Goal: Information Seeking & Learning: Learn about a topic

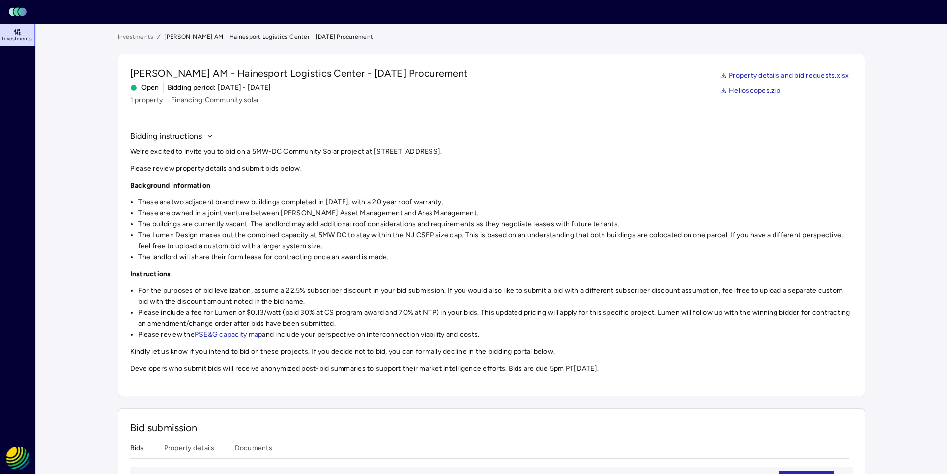
scroll to position [50, 0]
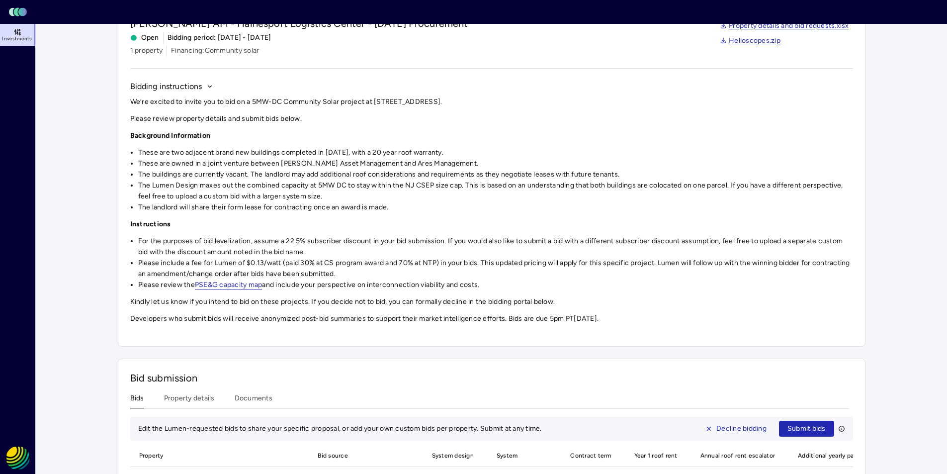
click at [195, 403] on button "Property details" at bounding box center [189, 400] width 51 height 15
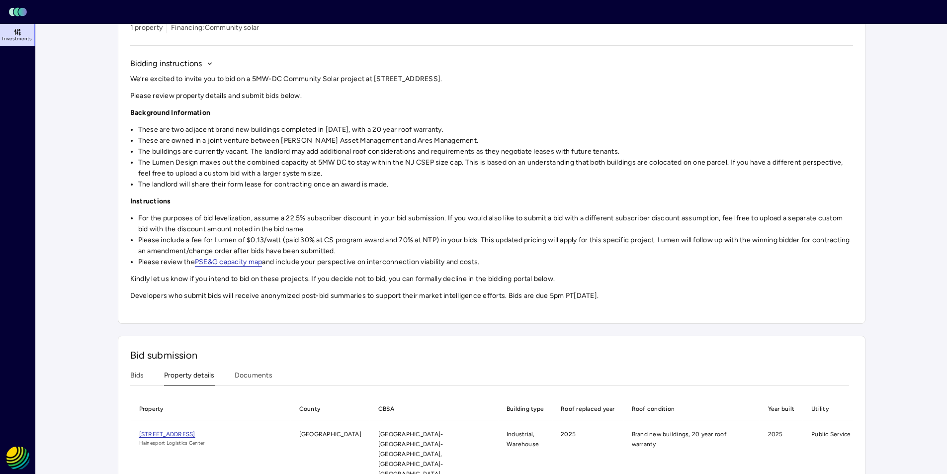
scroll to position [85, 0]
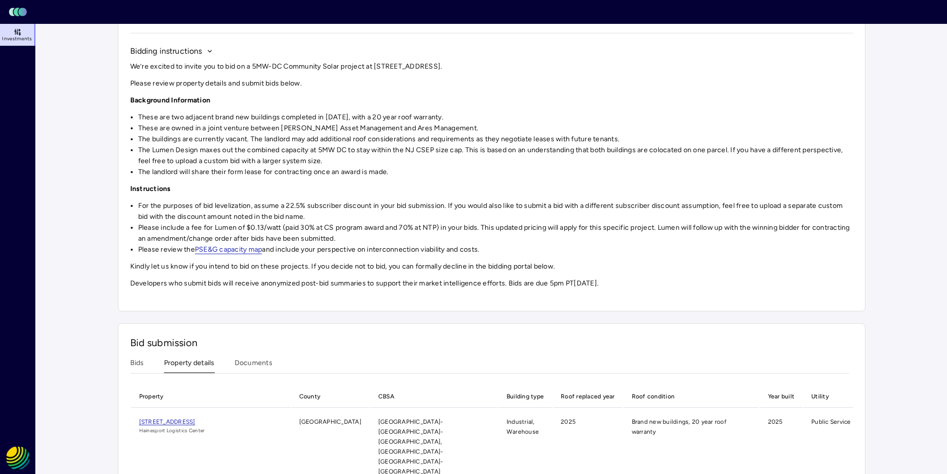
click at [195, 421] on span "[STREET_ADDRESS]" at bounding box center [167, 421] width 56 height 7
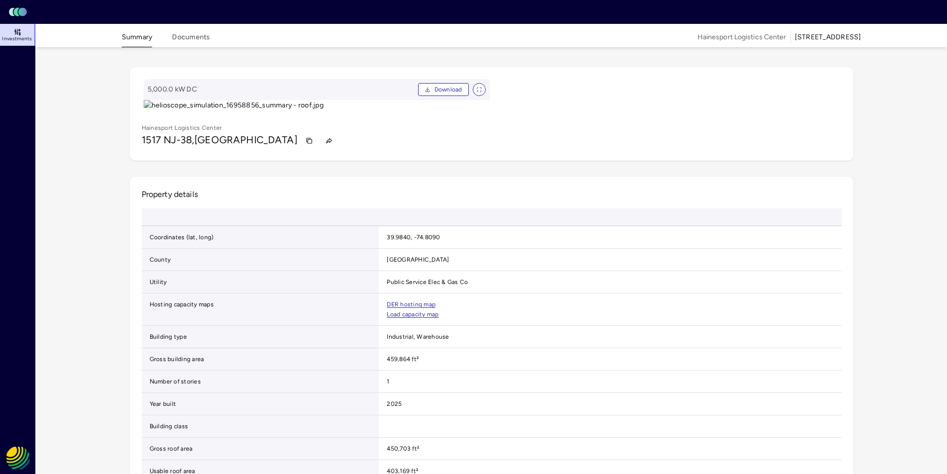
scroll to position [50, 0]
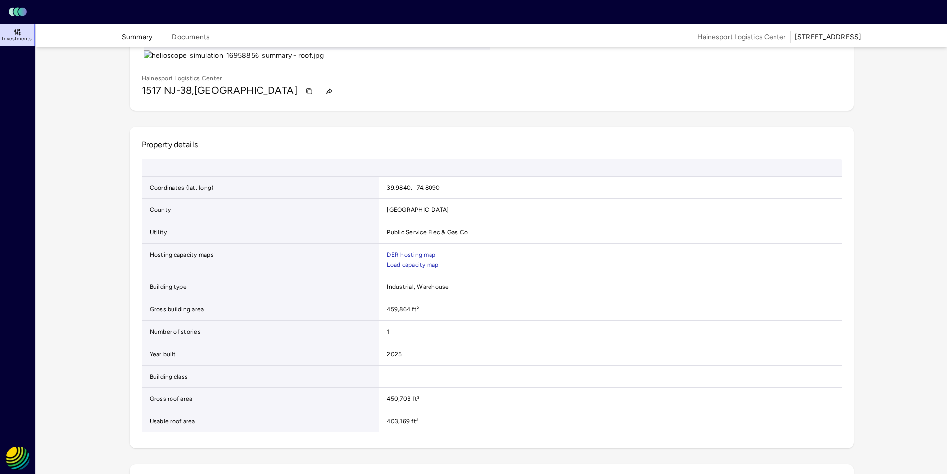
drag, startPoint x: 610, startPoint y: 211, endPoint x: 722, endPoint y: 240, distance: 115.1
click at [735, 61] on gmp-map-3d at bounding box center [667, 45] width 346 height 32
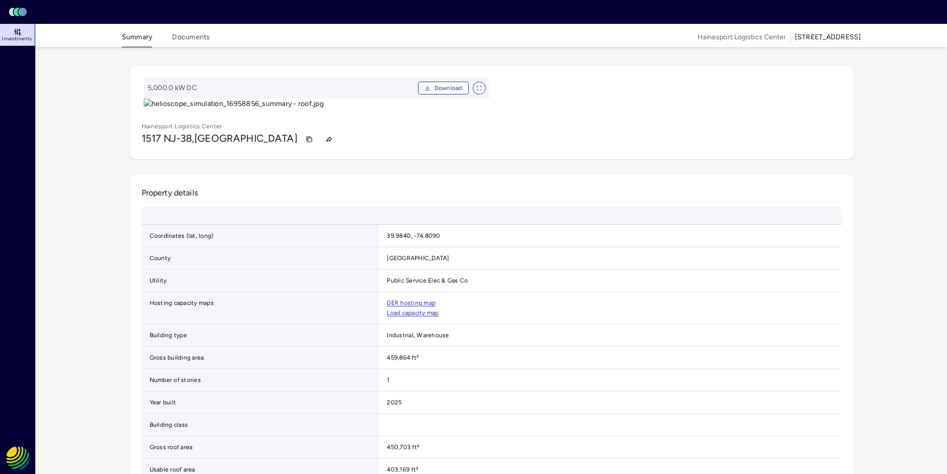
scroll to position [0, 0]
click at [200, 35] on button "Documents" at bounding box center [191, 39] width 38 height 15
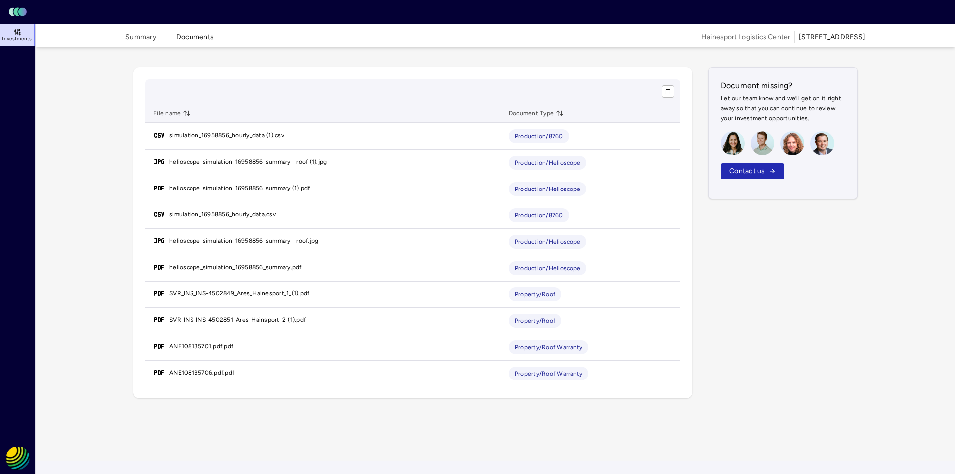
click at [138, 37] on button "Summary" at bounding box center [140, 39] width 31 height 15
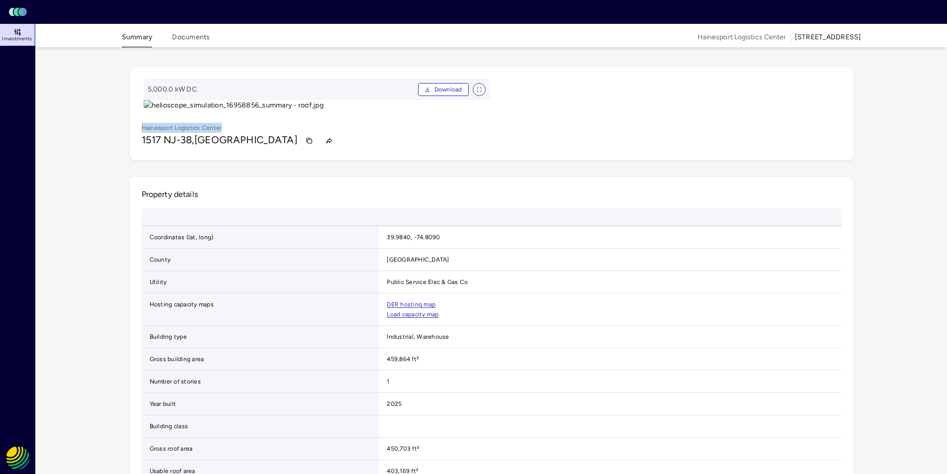
drag, startPoint x: 227, startPoint y: 380, endPoint x: 140, endPoint y: 379, distance: 87.5
click at [140, 161] on div "5,000.0 kW DC Download Hainesport Logistics Center [STREET_ADDRESS]" at bounding box center [492, 113] width 724 height 93
copy p "Hainesport Logistics Center"
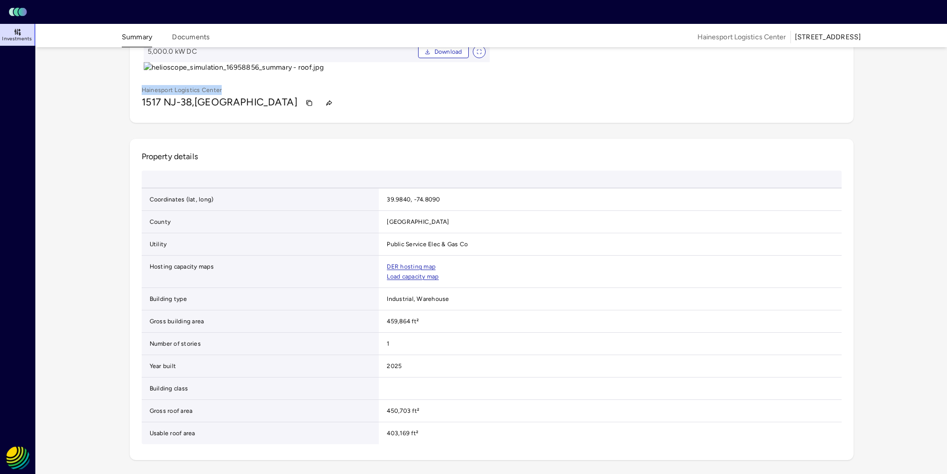
scroll to position [199, 0]
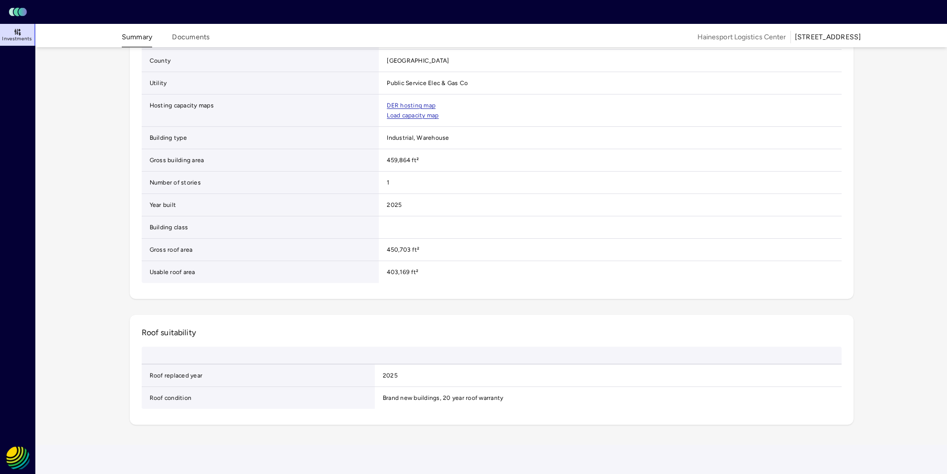
click at [186, 39] on button "Documents" at bounding box center [191, 39] width 38 height 15
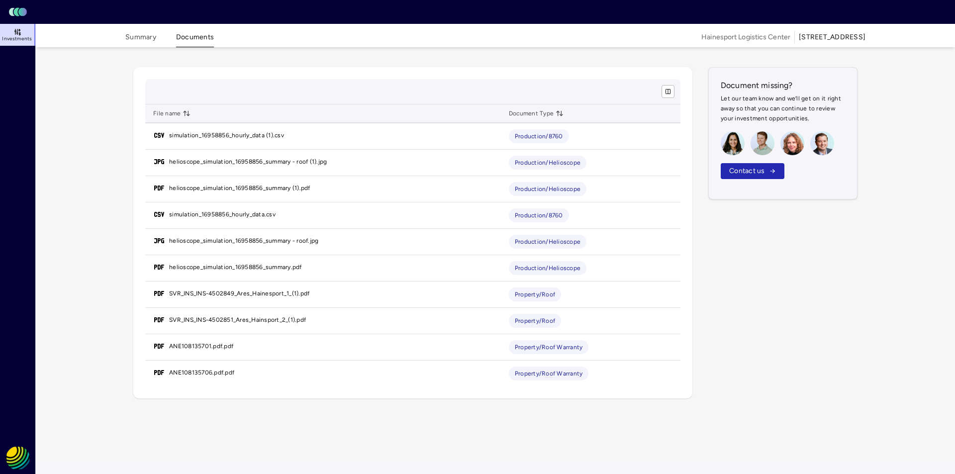
click at [822, 367] on div "File name Document Type simulation_16958856_hourly_data (1).csv Production/8760…" at bounding box center [495, 232] width 748 height 355
click at [147, 35] on button "Summary" at bounding box center [140, 39] width 31 height 15
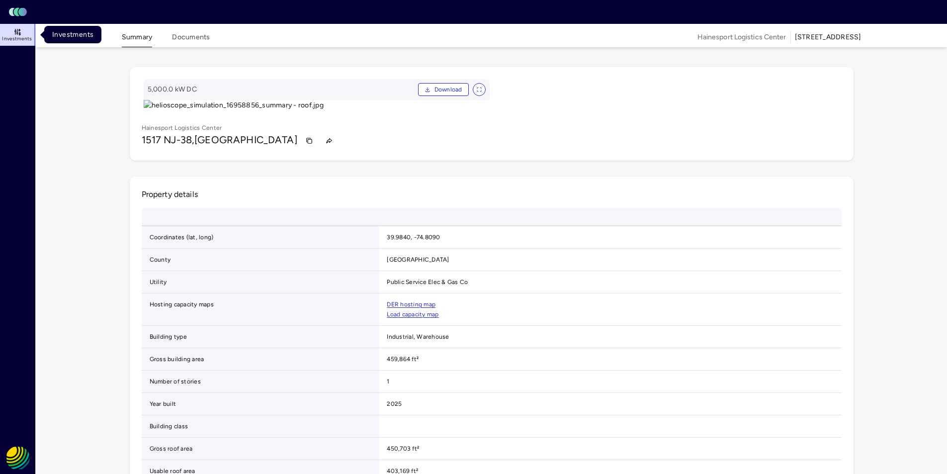
click at [20, 35] on icon at bounding box center [17, 32] width 8 height 8
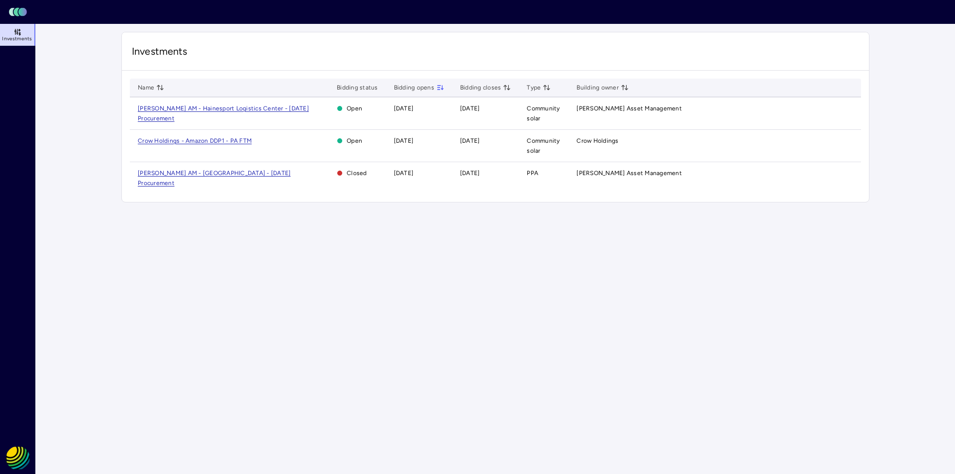
click at [167, 109] on span "[PERSON_NAME] AM - Hainesport Logistics Center - [DATE] Procurement" at bounding box center [223, 113] width 171 height 17
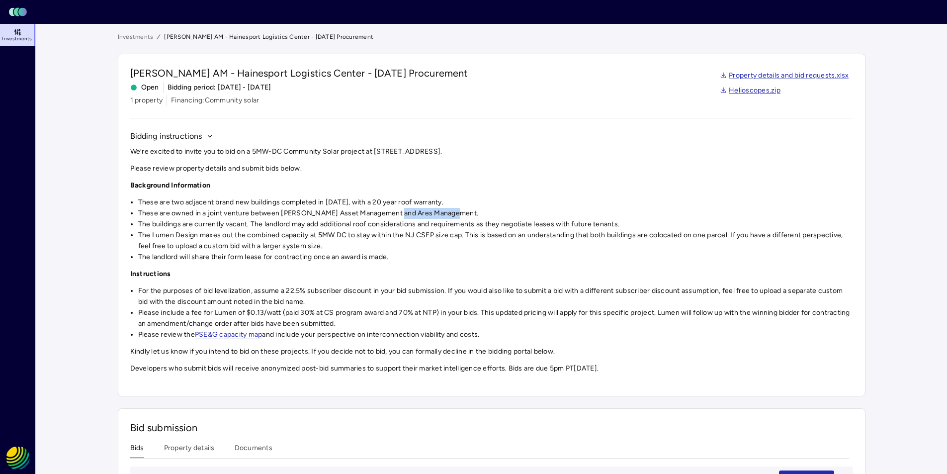
drag, startPoint x: 454, startPoint y: 211, endPoint x: 396, endPoint y: 211, distance: 57.7
click at [396, 211] on li "These are owned in a joint venture between [PERSON_NAME] Asset Management and A…" at bounding box center [495, 213] width 715 height 11
copy li "Ares Management"
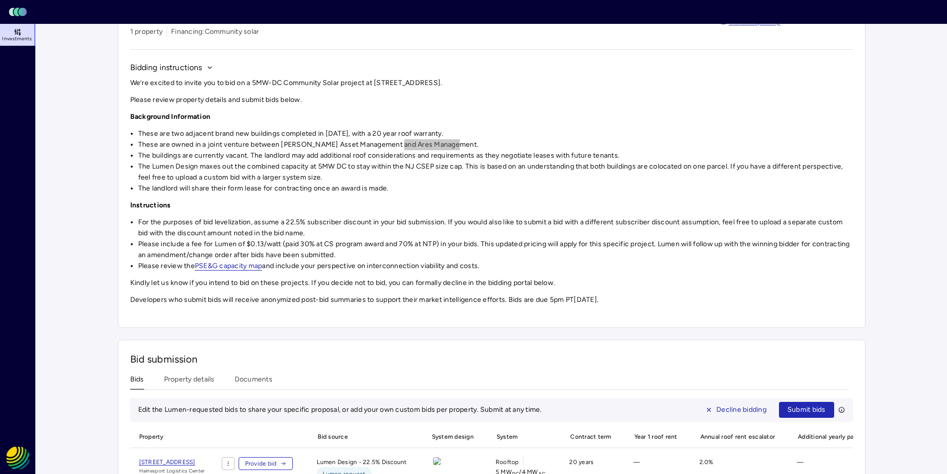
scroll to position [137, 0]
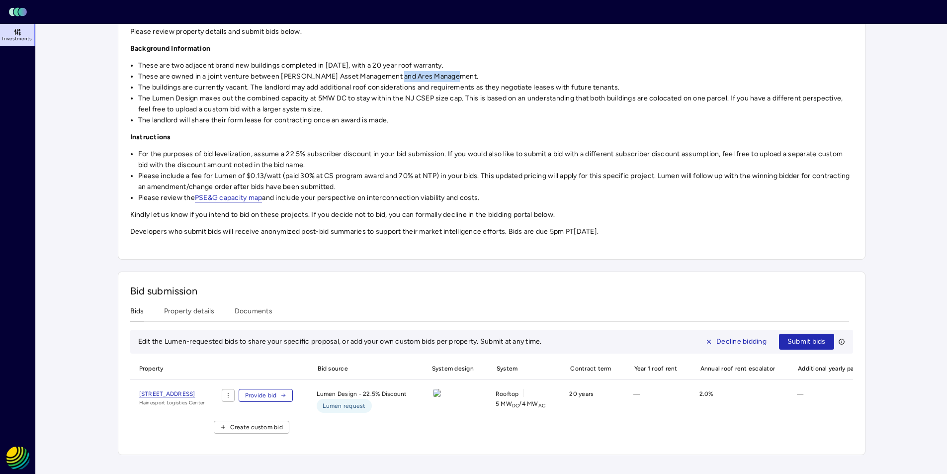
click at [260, 311] on div "Investments [PERSON_NAME] AM - Hainesport Logistics Center - [DATE] Procurement…" at bounding box center [492, 175] width 748 height 560
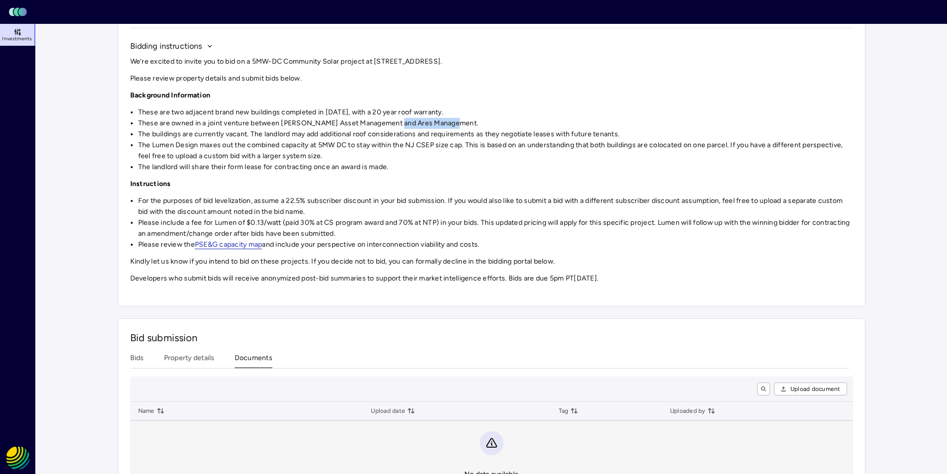
scroll to position [127, 0]
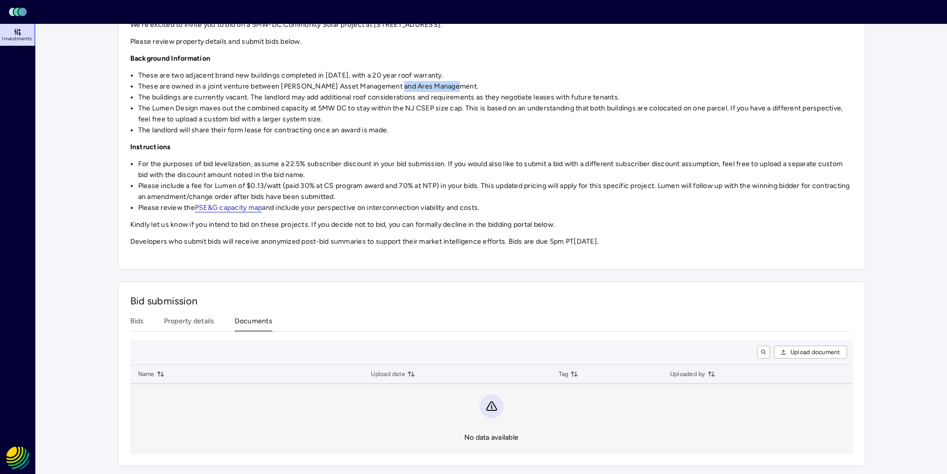
click at [184, 324] on div "Bid submission Bids Property details Documents Upload document Name Upload date…" at bounding box center [492, 373] width 748 height 185
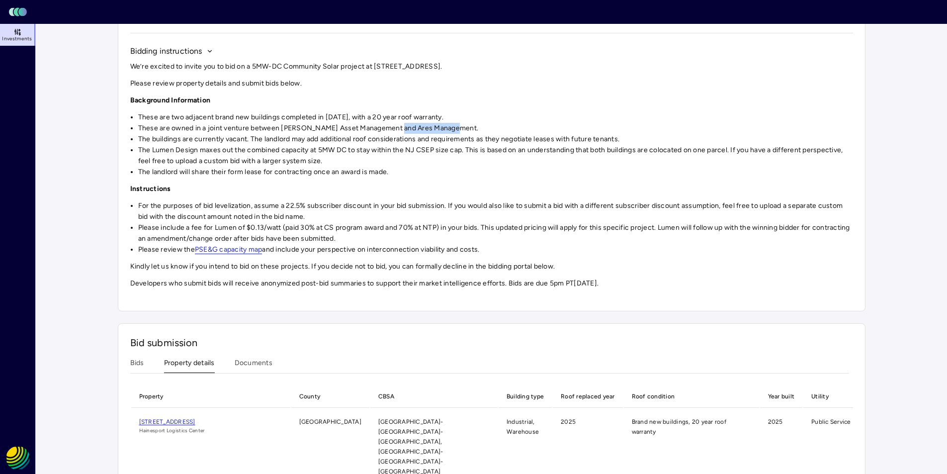
click at [195, 421] on span "[STREET_ADDRESS]" at bounding box center [167, 421] width 56 height 7
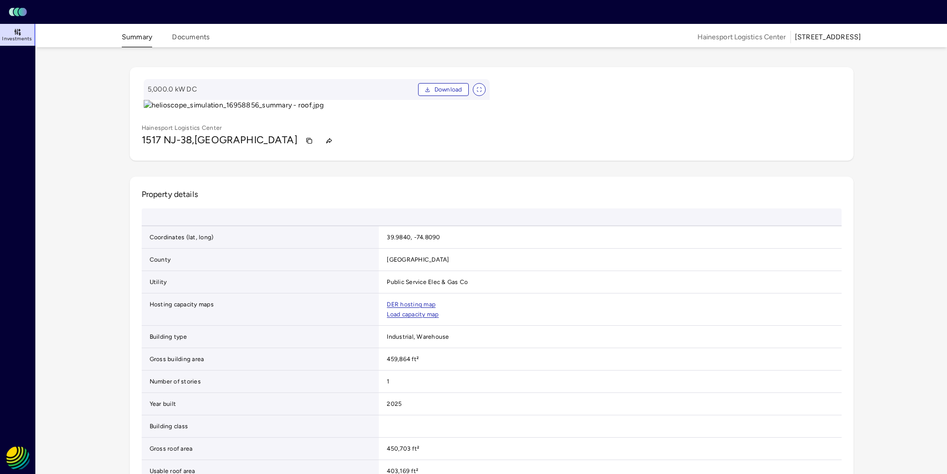
click at [187, 35] on button "Documents" at bounding box center [191, 39] width 38 height 15
